Goal: Task Accomplishment & Management: Manage account settings

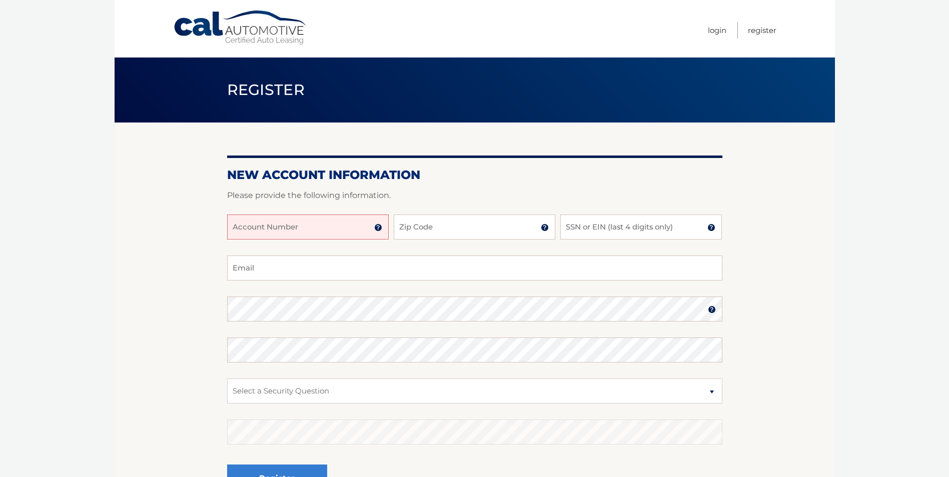
click at [267, 235] on input "Account Number" at bounding box center [308, 227] width 162 height 25
type input "44455970502"
click at [450, 229] on input "Zip Code" at bounding box center [475, 227] width 162 height 25
type input "33331"
click at [572, 228] on input "SSN or EIN (last 4 digits only)" at bounding box center [641, 227] width 162 height 25
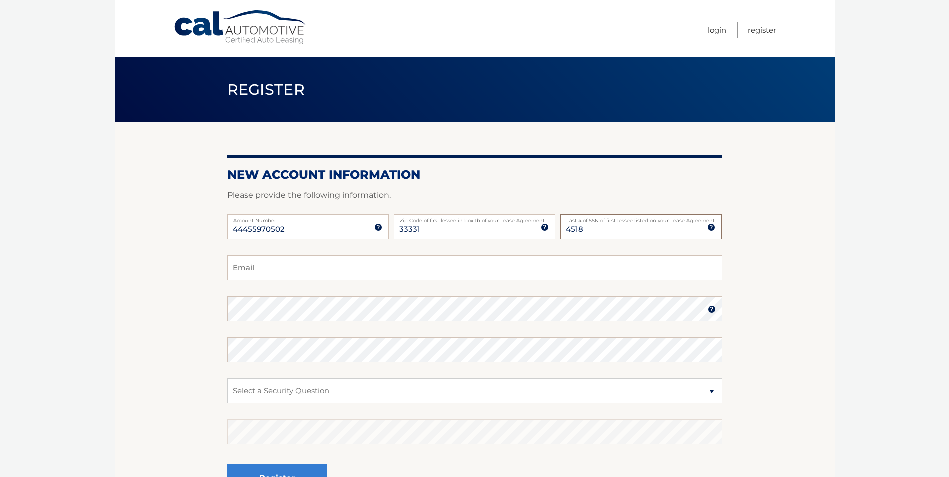
type input "4518"
click at [338, 277] on input "Email" at bounding box center [474, 268] width 495 height 25
type input "D"
type input "davidescalanteod@gmail.com"
click at [711, 392] on select "Select a Security Question What was the name of your elementary school? What is…" at bounding box center [474, 391] width 495 height 25
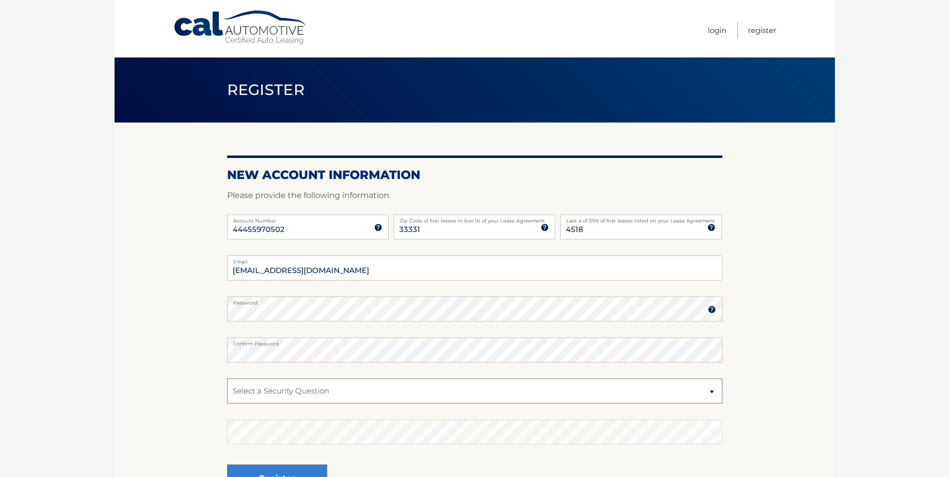
select select "1"
click at [227, 379] on select "Select a Security Question What was the name of your elementary school? What is…" at bounding box center [474, 391] width 495 height 25
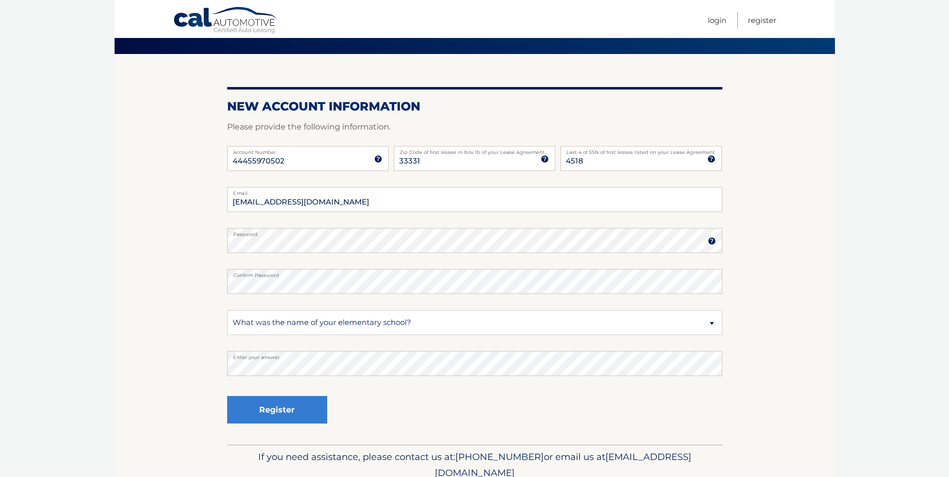
scroll to position [69, 0]
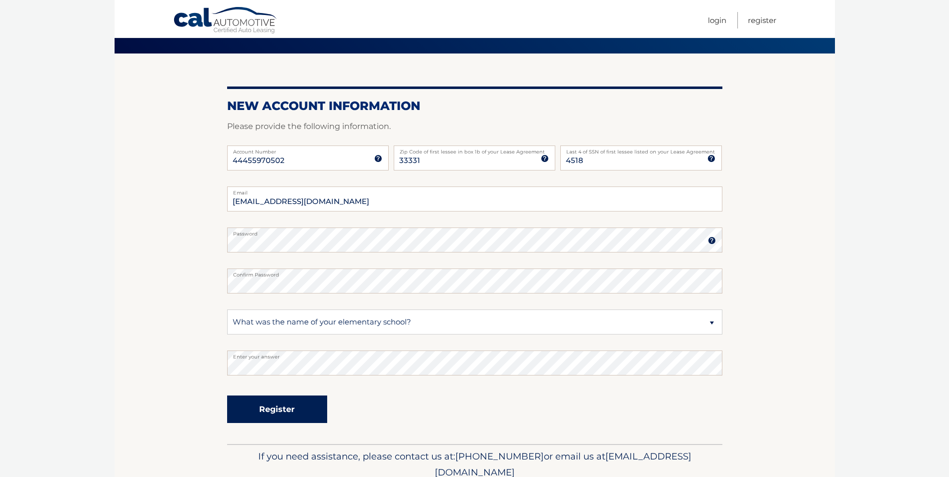
click at [290, 408] on button "Register" at bounding box center [277, 410] width 100 height 28
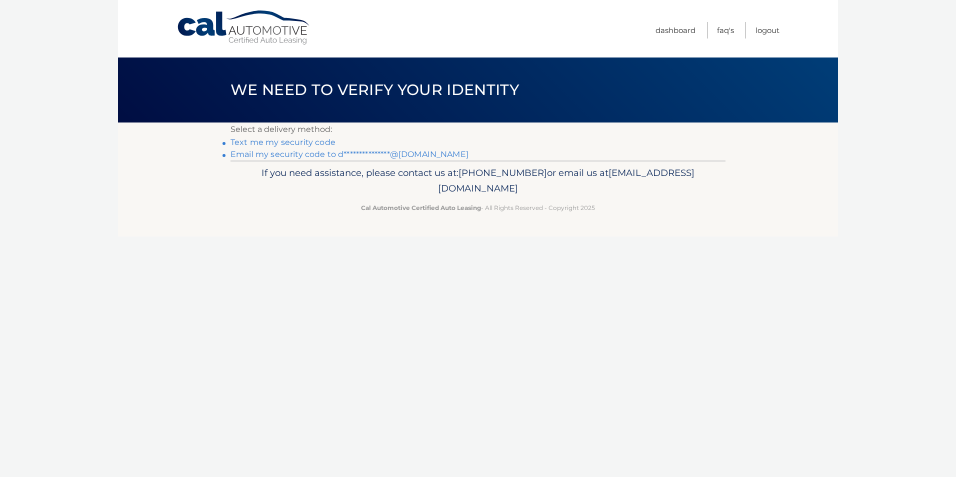
click at [300, 154] on link "**********" at bounding box center [350, 155] width 238 height 10
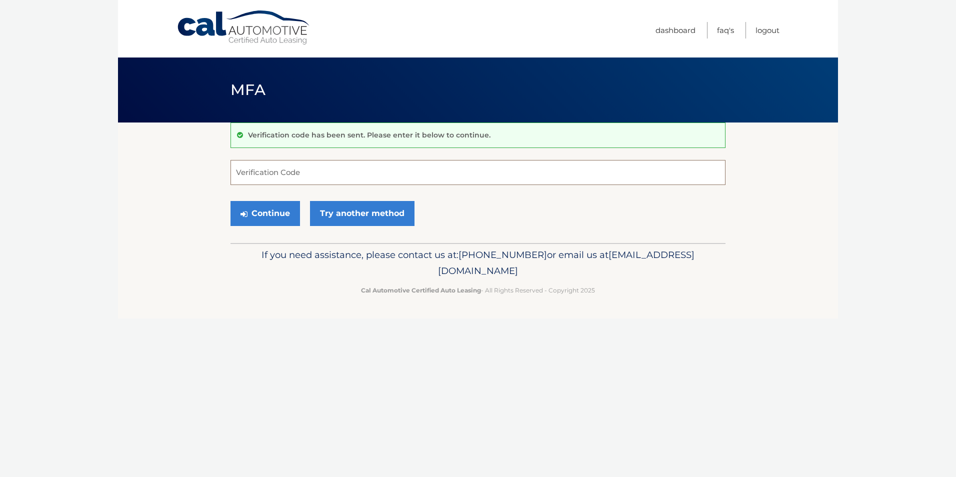
click at [299, 177] on input "Verification Code" at bounding box center [478, 172] width 495 height 25
type input "897855"
click at [266, 214] on button "Continue" at bounding box center [266, 213] width 70 height 25
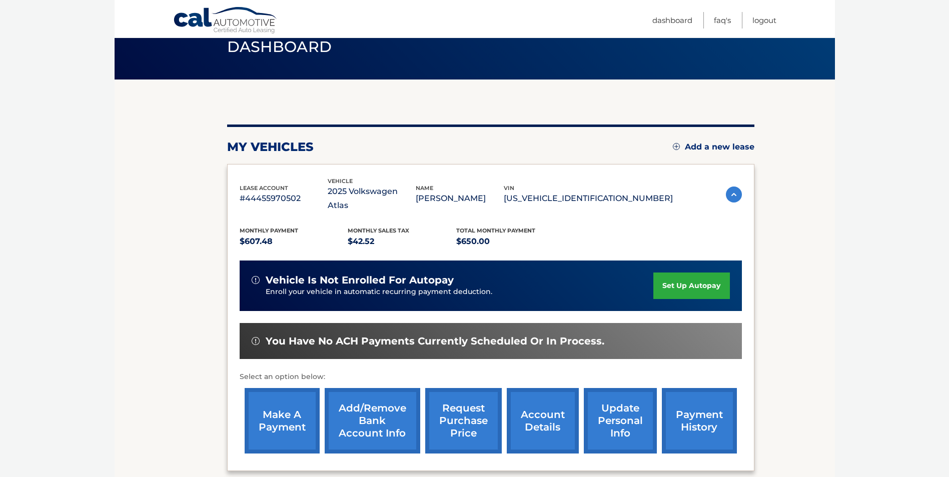
scroll to position [44, 0]
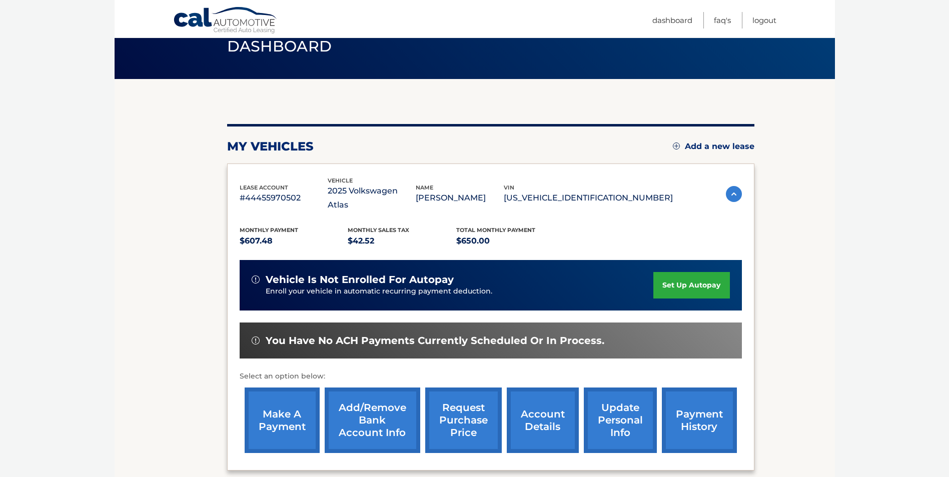
click at [284, 406] on link "make a payment" at bounding box center [282, 421] width 75 height 66
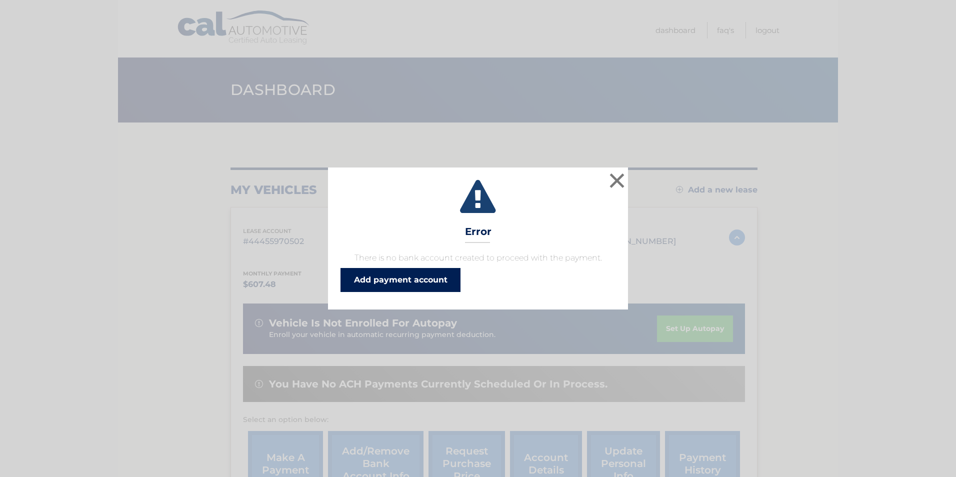
click at [424, 281] on link "Add payment account" at bounding box center [401, 280] width 120 height 24
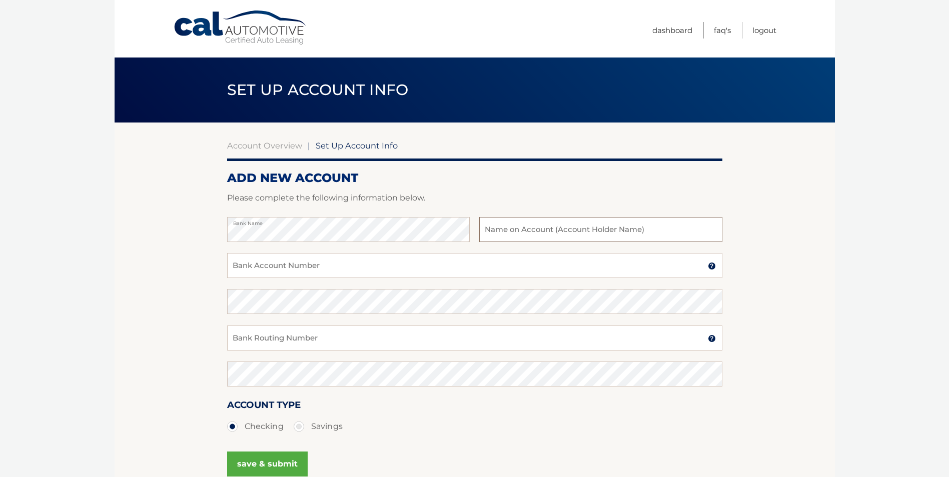
click at [526, 233] on input "text" at bounding box center [600, 229] width 243 height 25
type input "[PERSON_NAME], Dds, Pllc"
click at [255, 267] on input "Bank Account Number" at bounding box center [474, 265] width 495 height 25
drag, startPoint x: 288, startPoint y: 268, endPoint x: 220, endPoint y: 263, distance: 68.7
click at [220, 263] on section "Account Overview | Set Up Account Info ADD NEW ACCOUNT Please complete the foll…" at bounding box center [475, 314] width 720 height 382
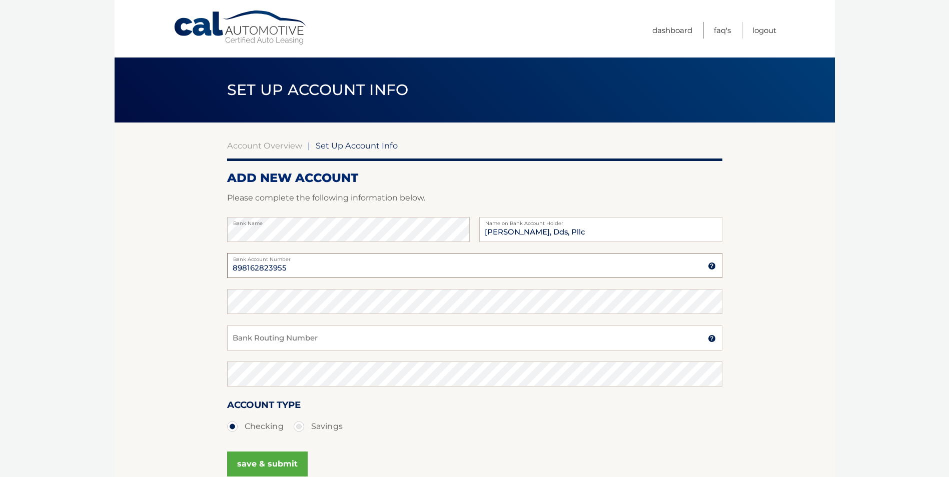
type input "898162823955"
click at [281, 343] on input "Bank Routing Number" at bounding box center [474, 338] width 495 height 25
type input "063100277"
drag, startPoint x: 277, startPoint y: 338, endPoint x: 217, endPoint y: 341, distance: 60.6
click at [217, 341] on section "Account Overview | Set Up Account Info ADD NEW ACCOUNT Please complete the foll…" at bounding box center [475, 314] width 720 height 382
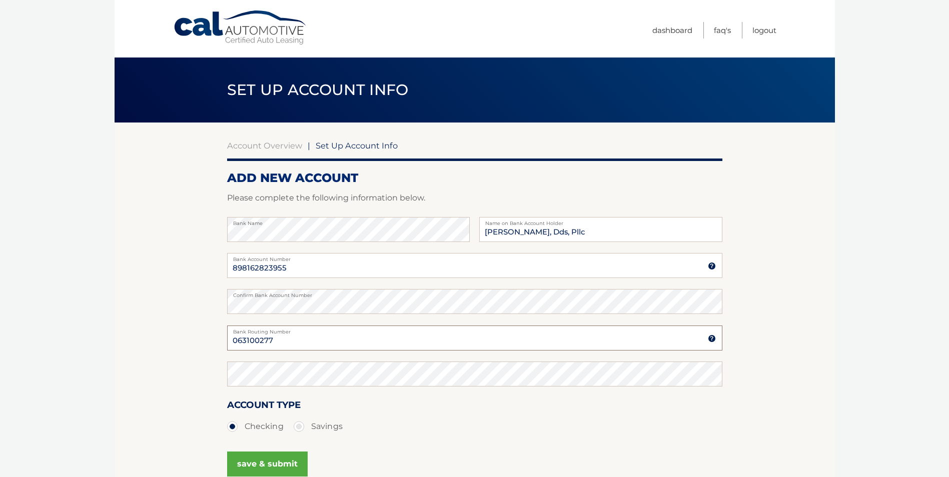
drag, startPoint x: 276, startPoint y: 340, endPoint x: 219, endPoint y: 339, distance: 56.5
click at [219, 339] on section "Account Overview | Set Up Account Info ADD NEW ACCOUNT Please complete the foll…" at bounding box center [475, 314] width 720 height 382
click at [356, 395] on div "Confirm Bank Routing Number" at bounding box center [474, 380] width 495 height 36
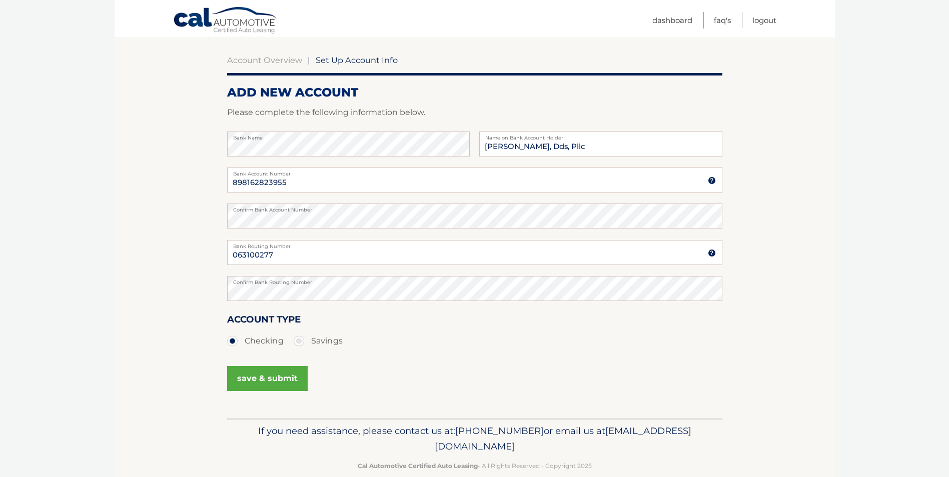
scroll to position [103, 0]
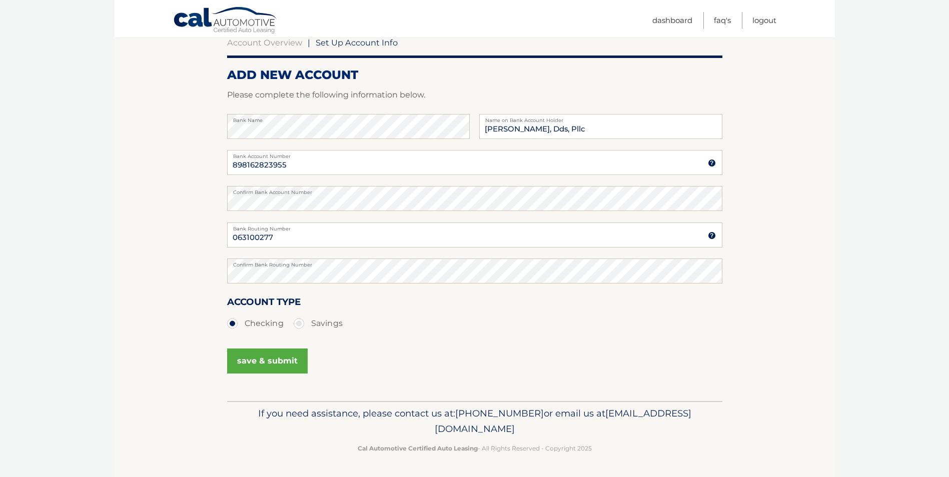
click at [270, 361] on button "save & submit" at bounding box center [267, 361] width 81 height 25
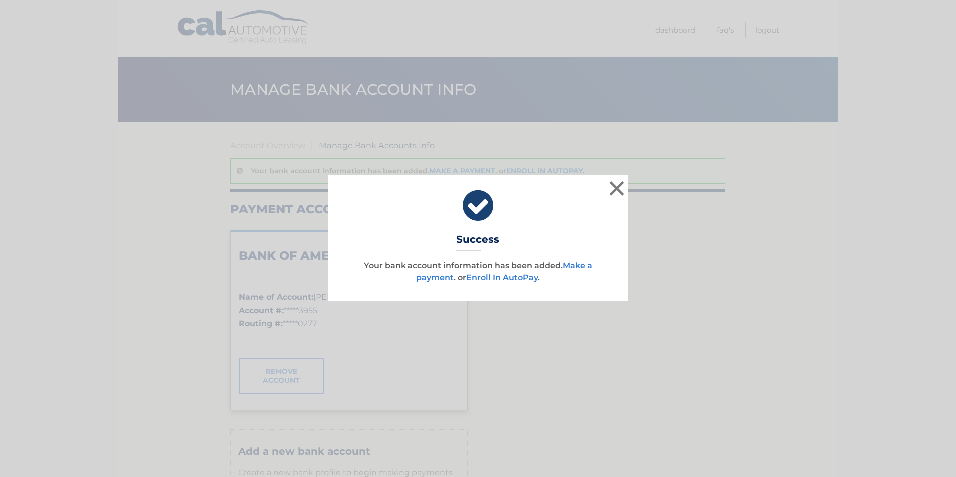
click at [580, 267] on link "Make a payment" at bounding box center [505, 272] width 176 height 22
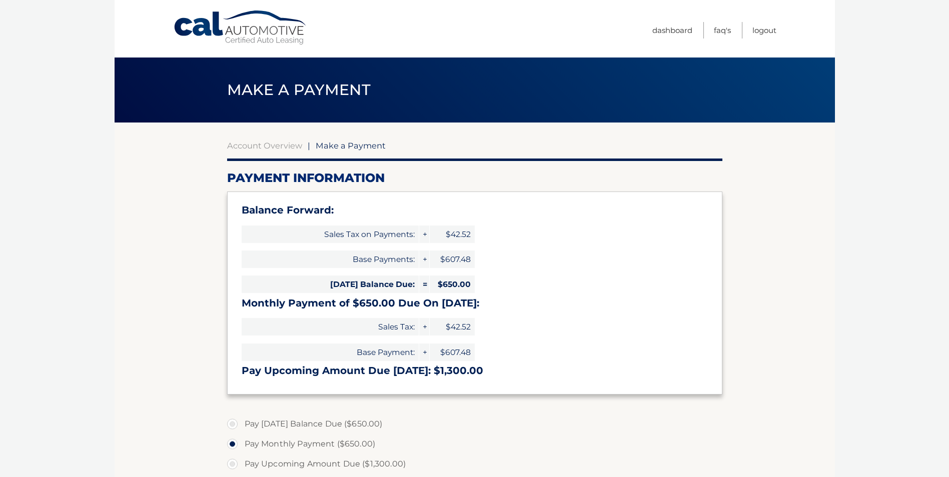
select select "NmVjMjVhNWQtZDhhNi00YWEyLWEyY2UtMmRlZjQ2MzRkNTFh"
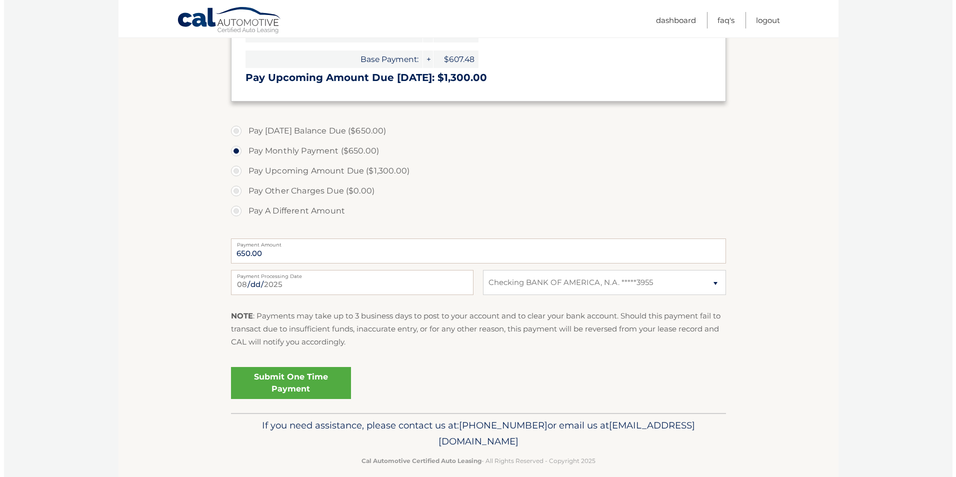
scroll to position [305, 0]
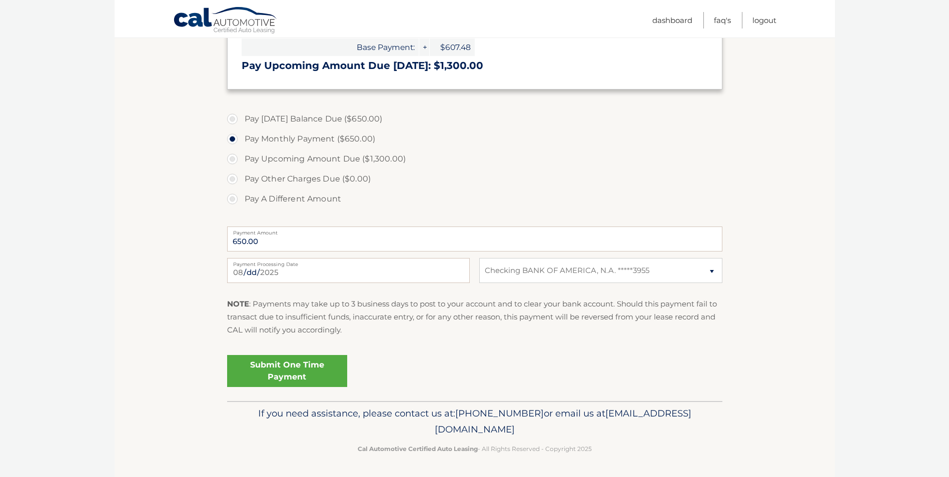
click at [292, 371] on link "Submit One Time Payment" at bounding box center [287, 371] width 120 height 32
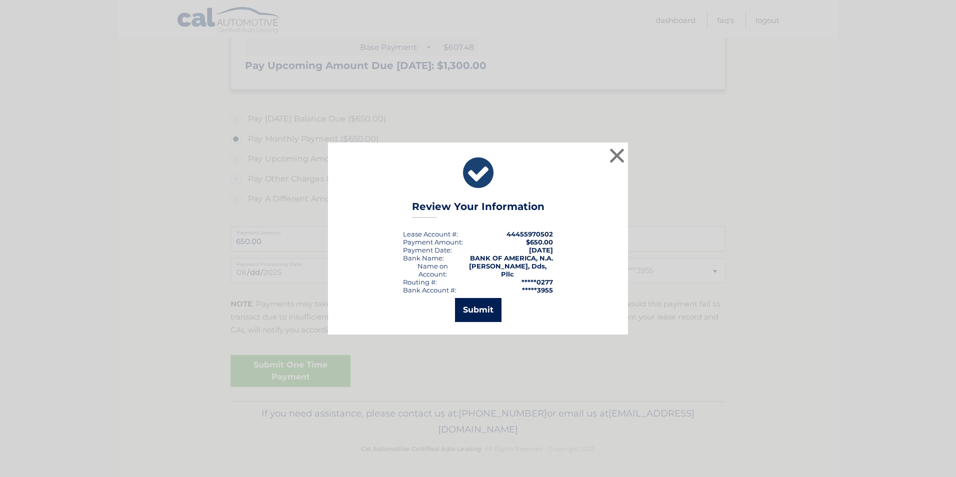
click at [485, 309] on button "Submit" at bounding box center [478, 310] width 47 height 24
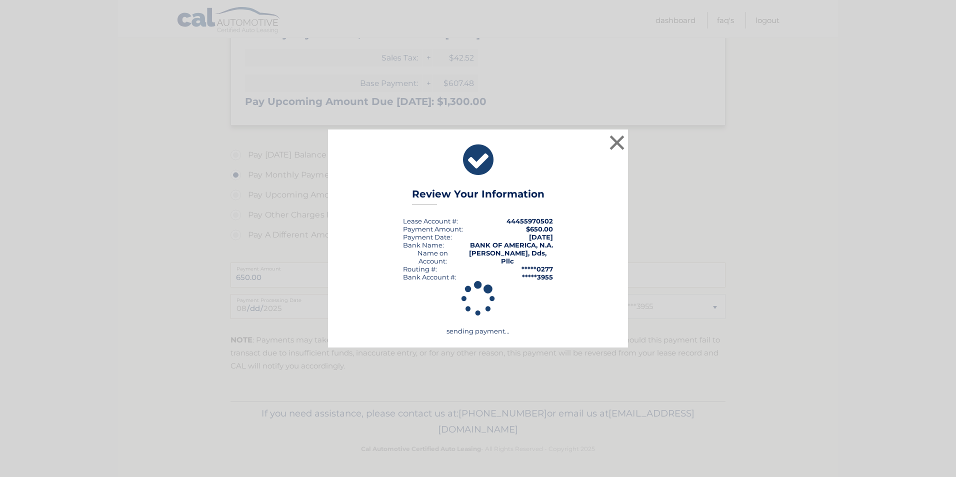
scroll to position [269, 0]
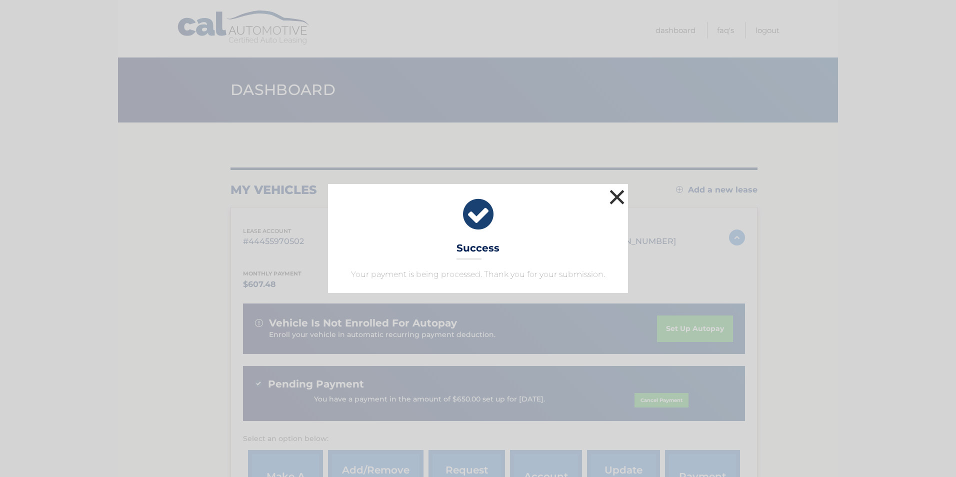
click at [618, 194] on button "×" at bounding box center [617, 197] width 20 height 20
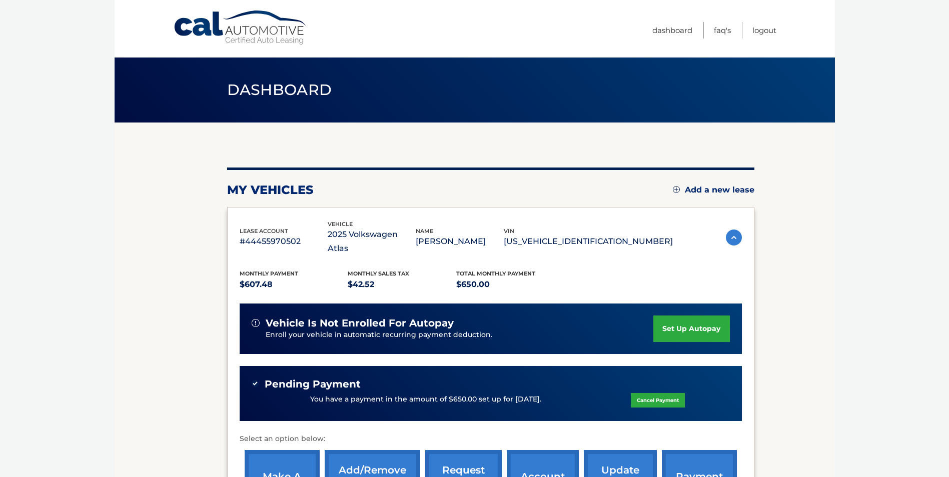
click at [690, 316] on link "set up autopay" at bounding box center [691, 329] width 76 height 27
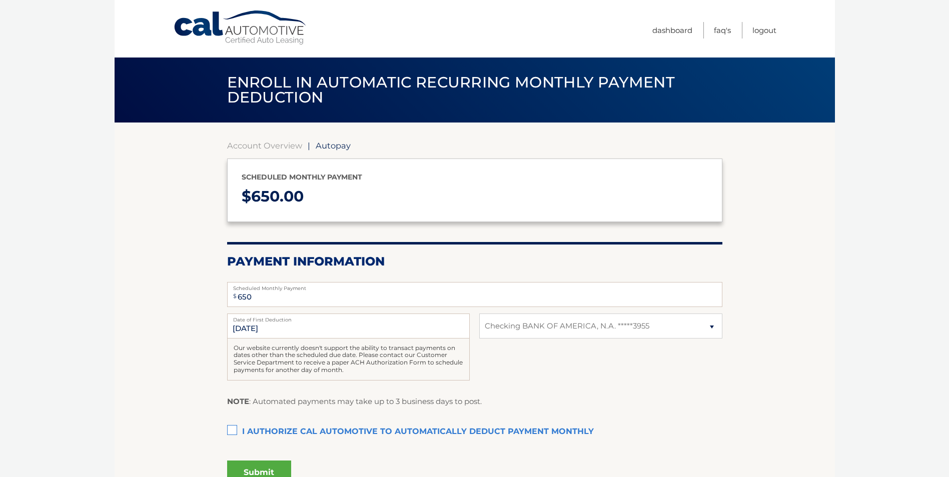
select select "NmVjMjVhNWQtZDhhNi00YWEyLWEyY2UtMmRlZjQ2MzRkNTFh"
click at [246, 328] on input "9/12/2025" at bounding box center [348, 326] width 243 height 25
click at [246, 331] on input "9/12/2025" at bounding box center [348, 326] width 243 height 25
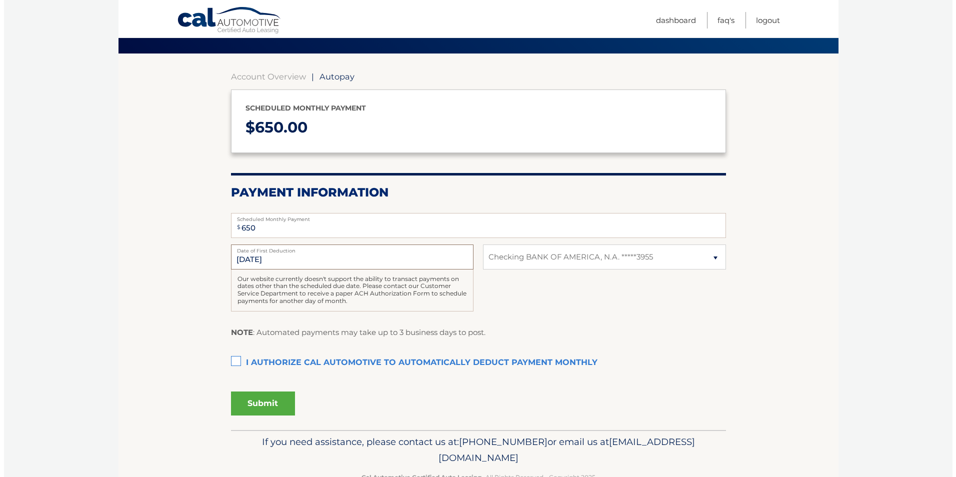
scroll to position [70, 0]
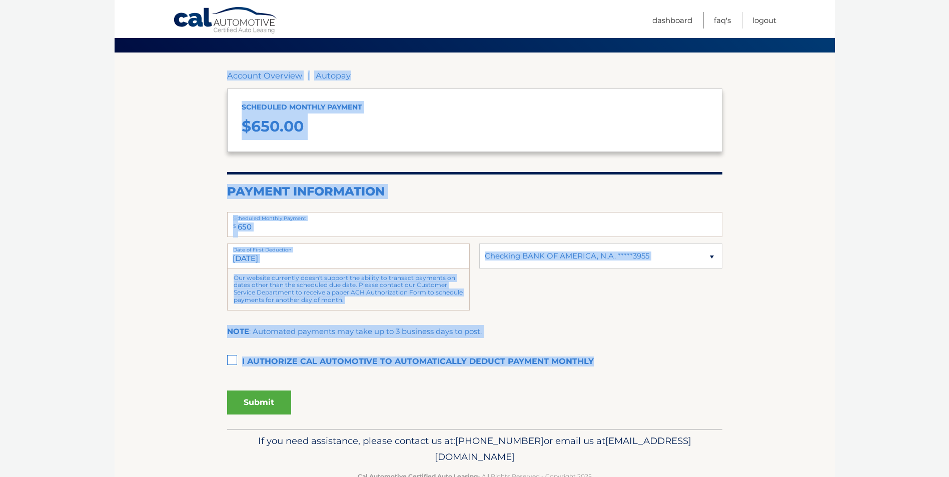
drag, startPoint x: 352, startPoint y: 377, endPoint x: 127, endPoint y: 364, distance: 225.5
click at [127, 364] on section "Account Overview | Autopay Scheduled monthly payment $ 650.00 Payment Informati…" at bounding box center [475, 241] width 720 height 377
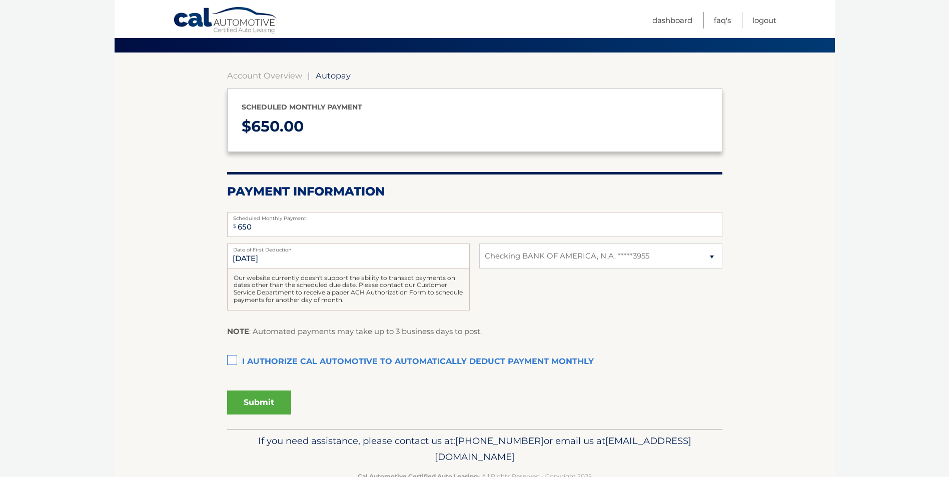
click at [127, 364] on section "Account Overview | Autopay Scheduled monthly payment $ 650.00 Payment Informati…" at bounding box center [475, 241] width 720 height 377
click at [234, 359] on label "I authorize cal automotive to automatically deduct payment monthly This checkbo…" at bounding box center [474, 362] width 495 height 20
click at [0, 0] on input "I authorize cal automotive to automatically deduct payment monthly This checkbo…" at bounding box center [0, 0] width 0 height 0
click at [266, 402] on button "Submit" at bounding box center [259, 403] width 64 height 24
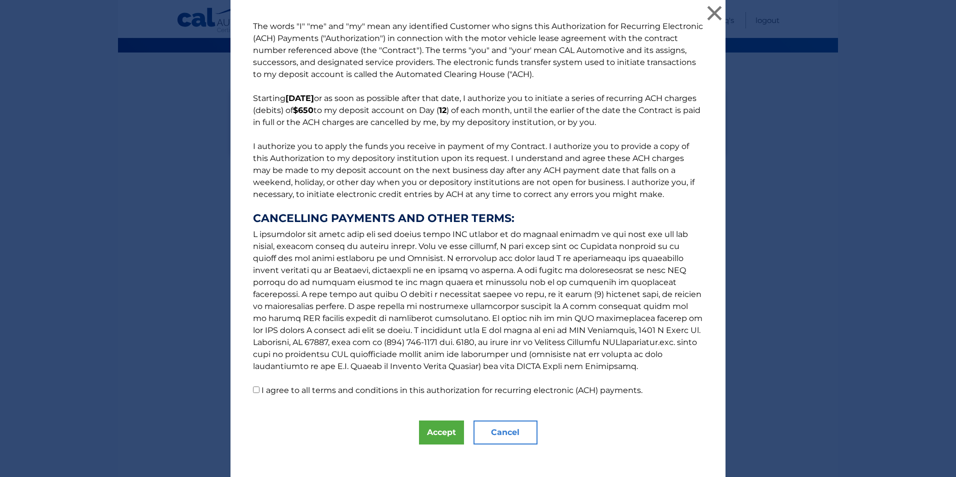
scroll to position [8, 0]
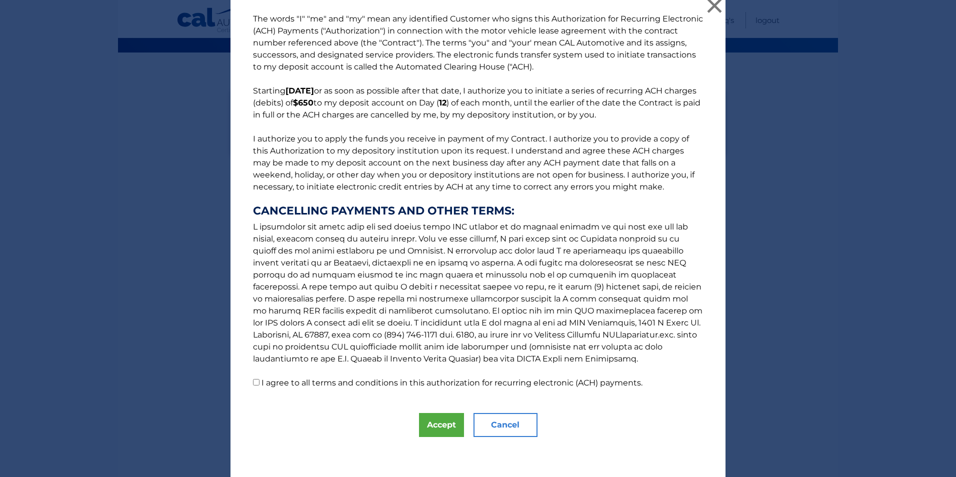
click at [254, 384] on input "I agree to all terms and conditions in this authorization for recurring electro…" at bounding box center [256, 382] width 7 height 7
checkbox input "true"
click at [438, 426] on button "Accept" at bounding box center [441, 425] width 45 height 24
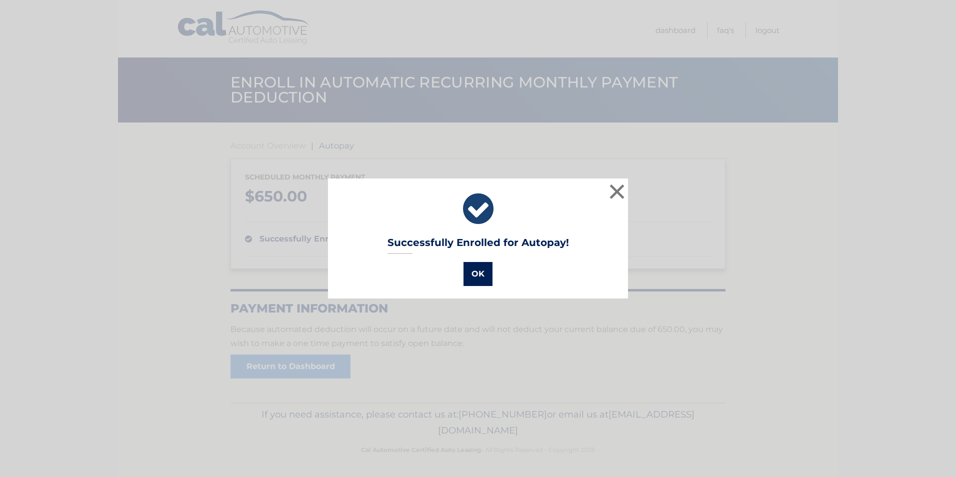
click at [479, 272] on button "OK" at bounding box center [478, 274] width 29 height 24
